Goal: Task Accomplishment & Management: Use online tool/utility

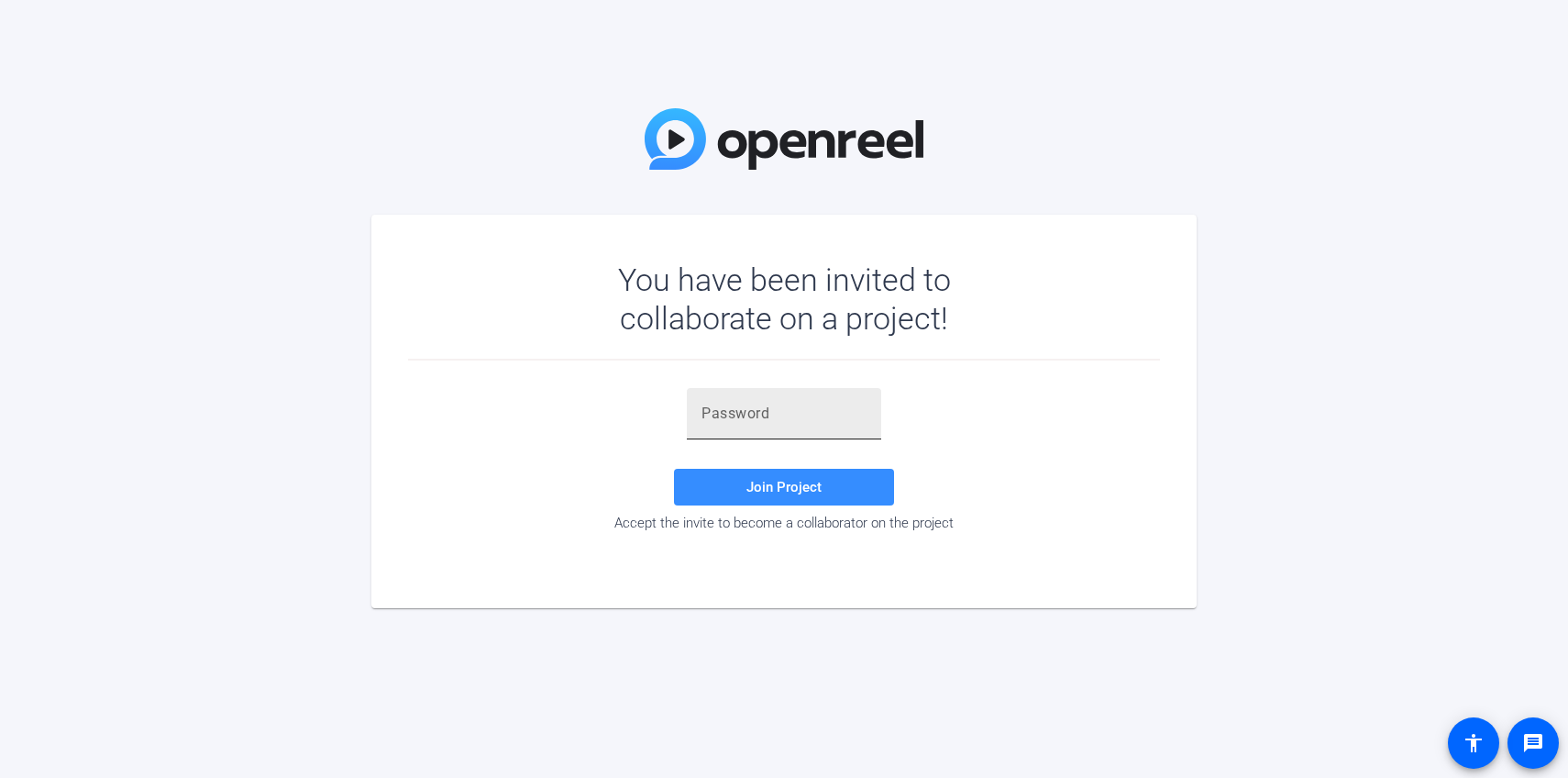
click at [752, 432] on div at bounding box center [784, 413] width 165 height 51
click at [752, 415] on input "text" at bounding box center [784, 414] width 165 height 22
paste input "q9$_{j"
type input "q9$_{j"
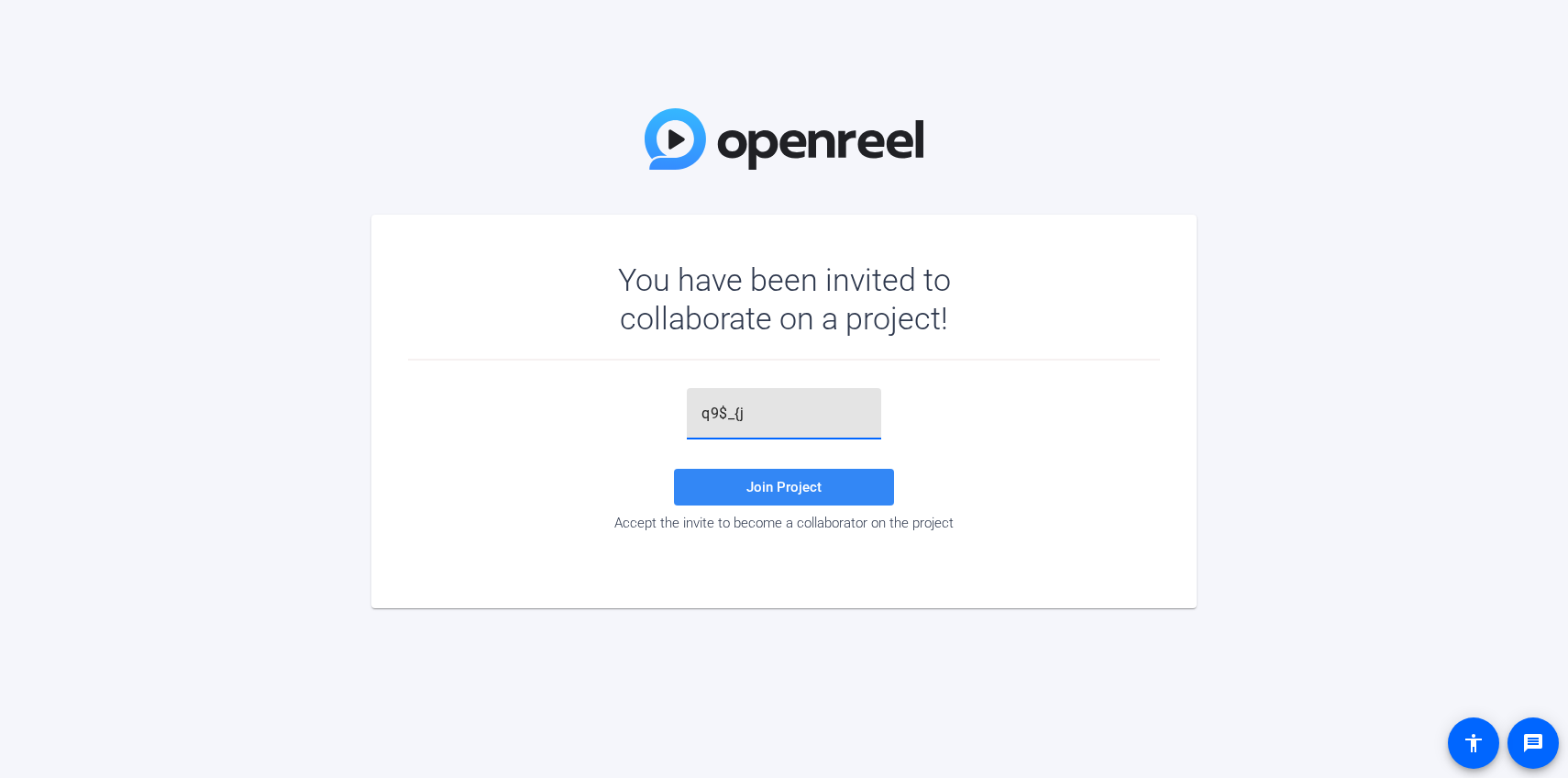
click at [742, 481] on span at bounding box center [784, 486] width 220 height 44
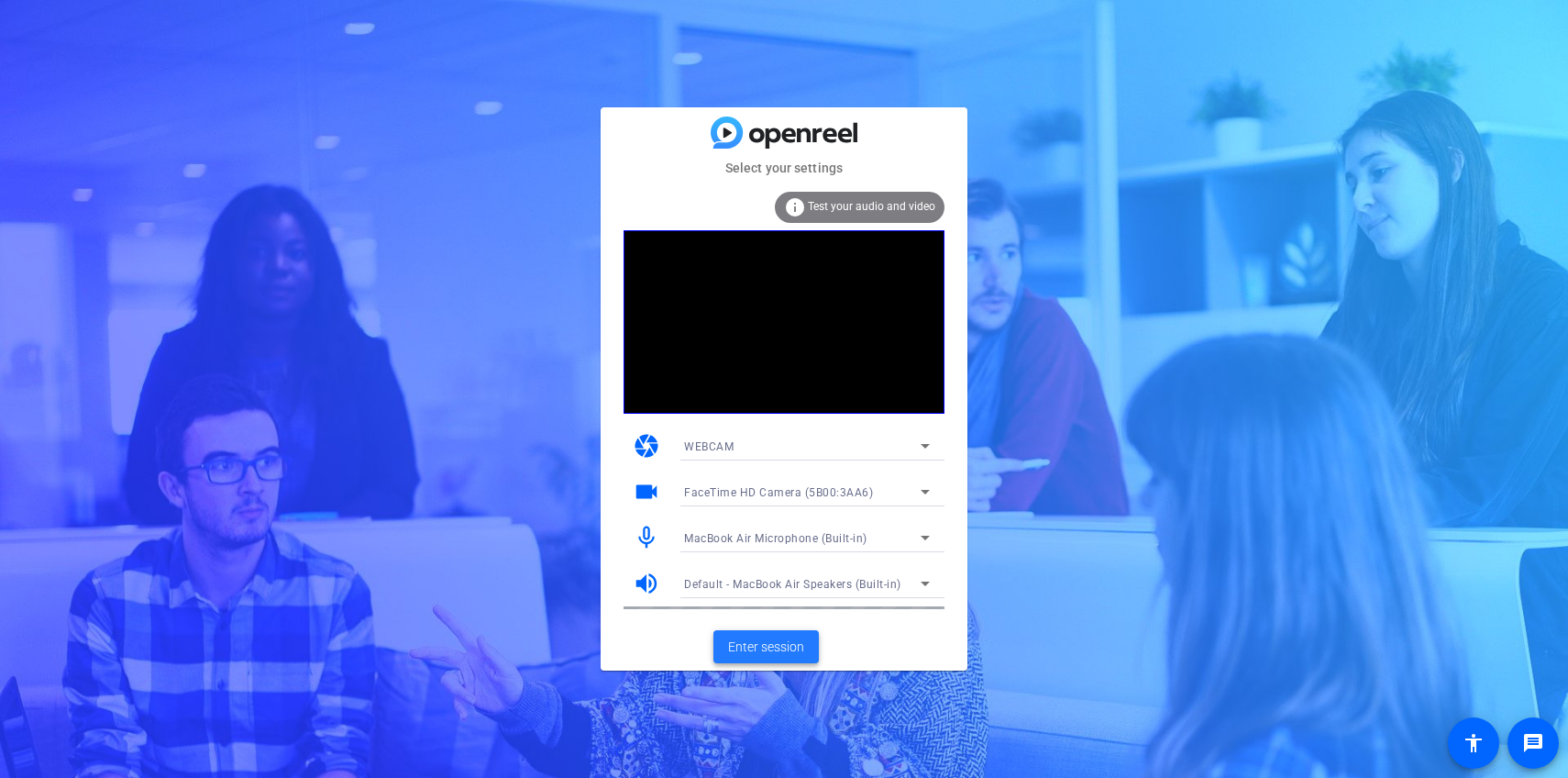
click at [793, 645] on span "Enter session" at bounding box center [767, 647] width 76 height 20
